Goal: Navigation & Orientation: Find specific page/section

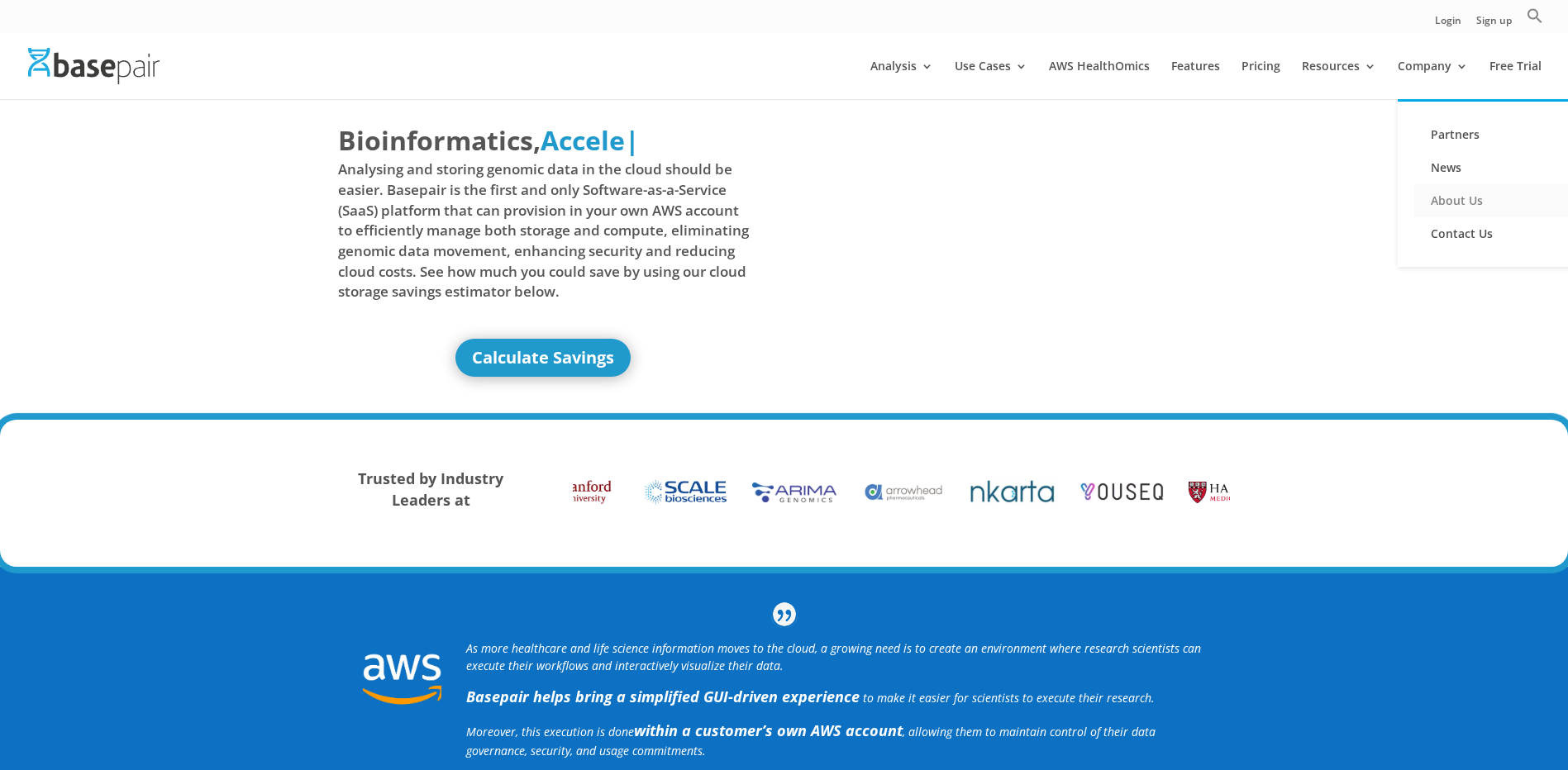
click at [1456, 198] on link "About Us" at bounding box center [1497, 201] width 166 height 33
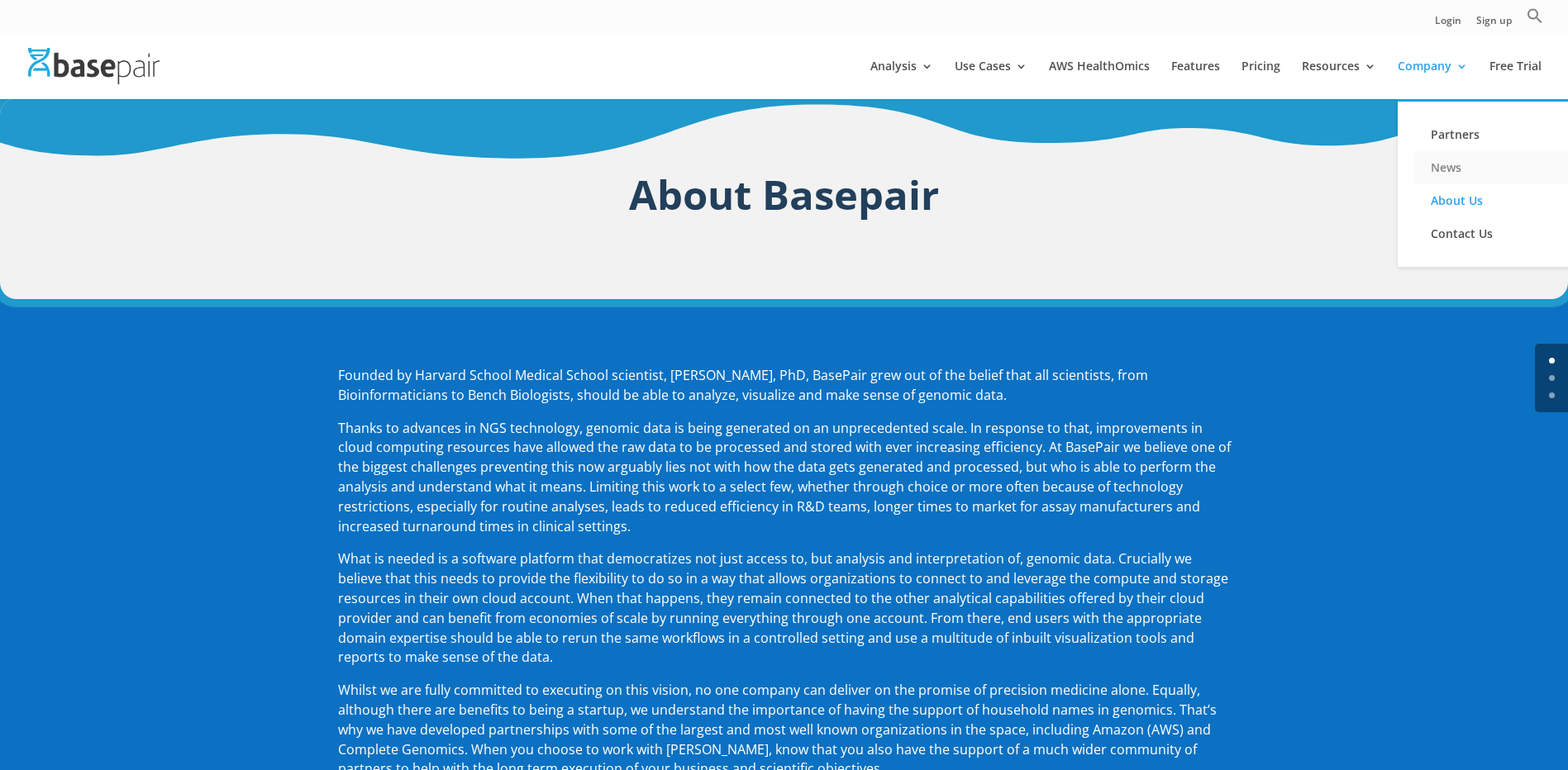
click at [1441, 165] on link "News" at bounding box center [1497, 167] width 166 height 33
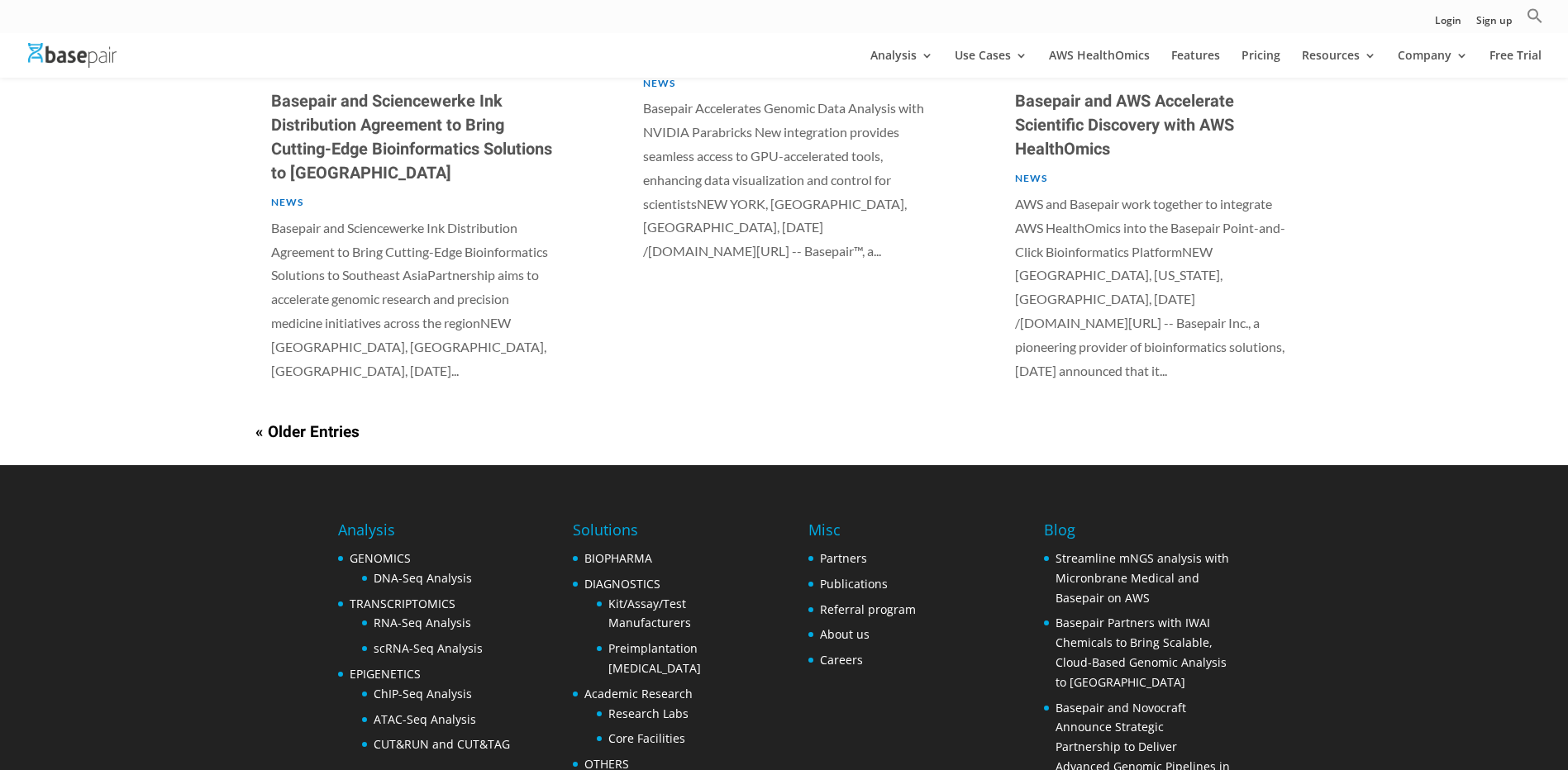
scroll to position [1374, 0]
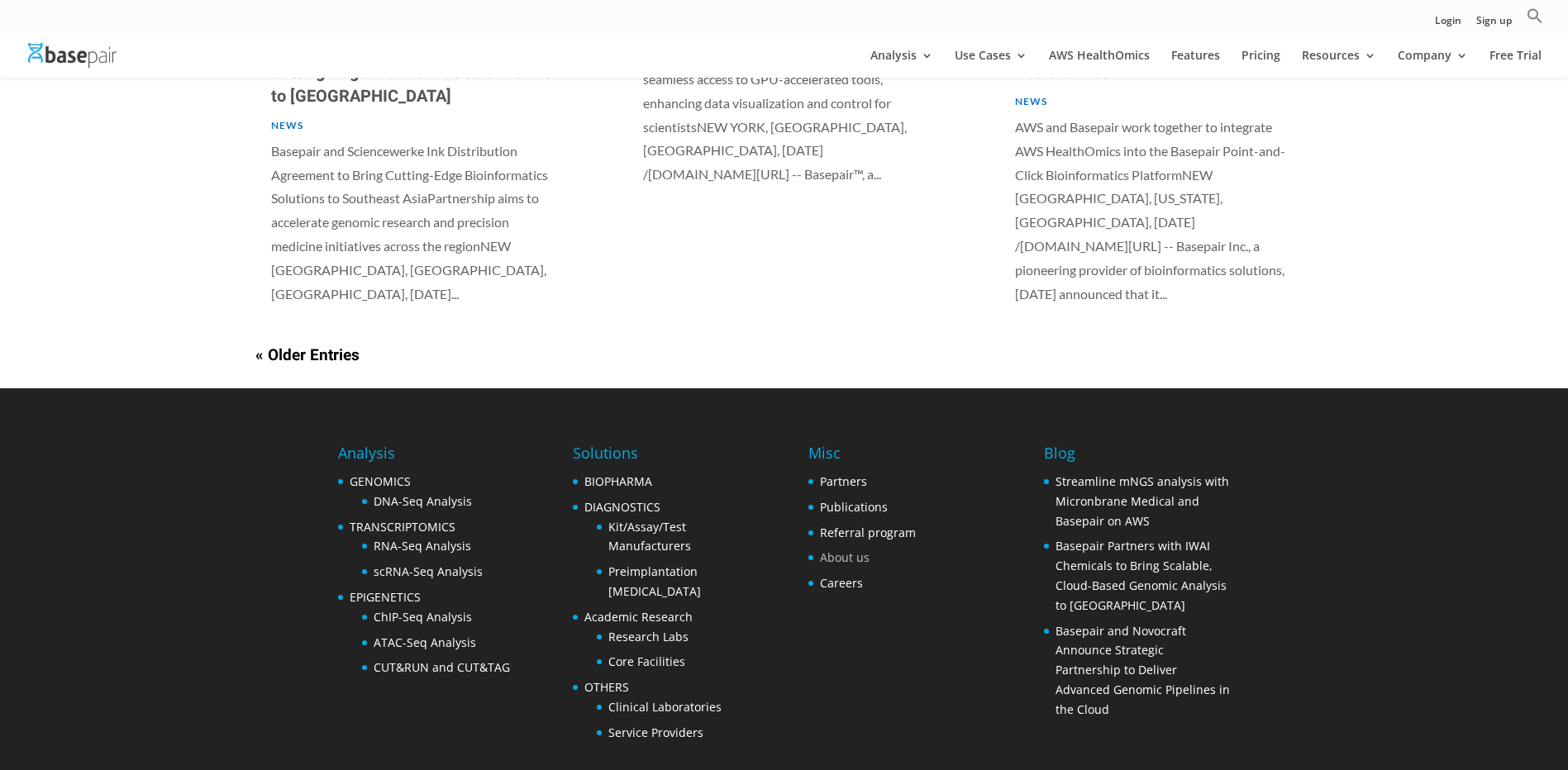
click at [852, 550] on link "About us" at bounding box center [845, 557] width 50 height 15
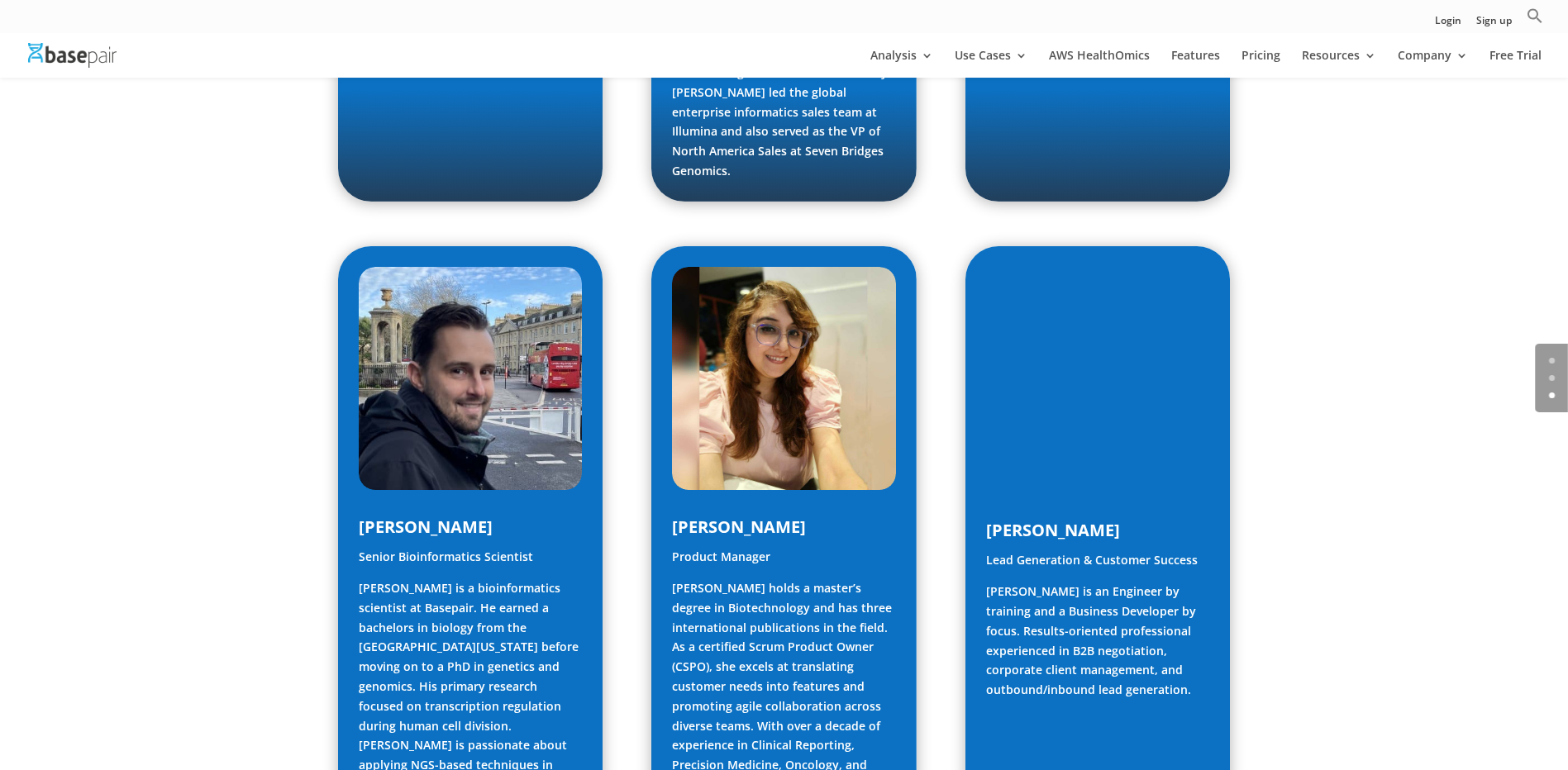
scroll to position [1158, 0]
